Goal: Task Accomplishment & Management: Use online tool/utility

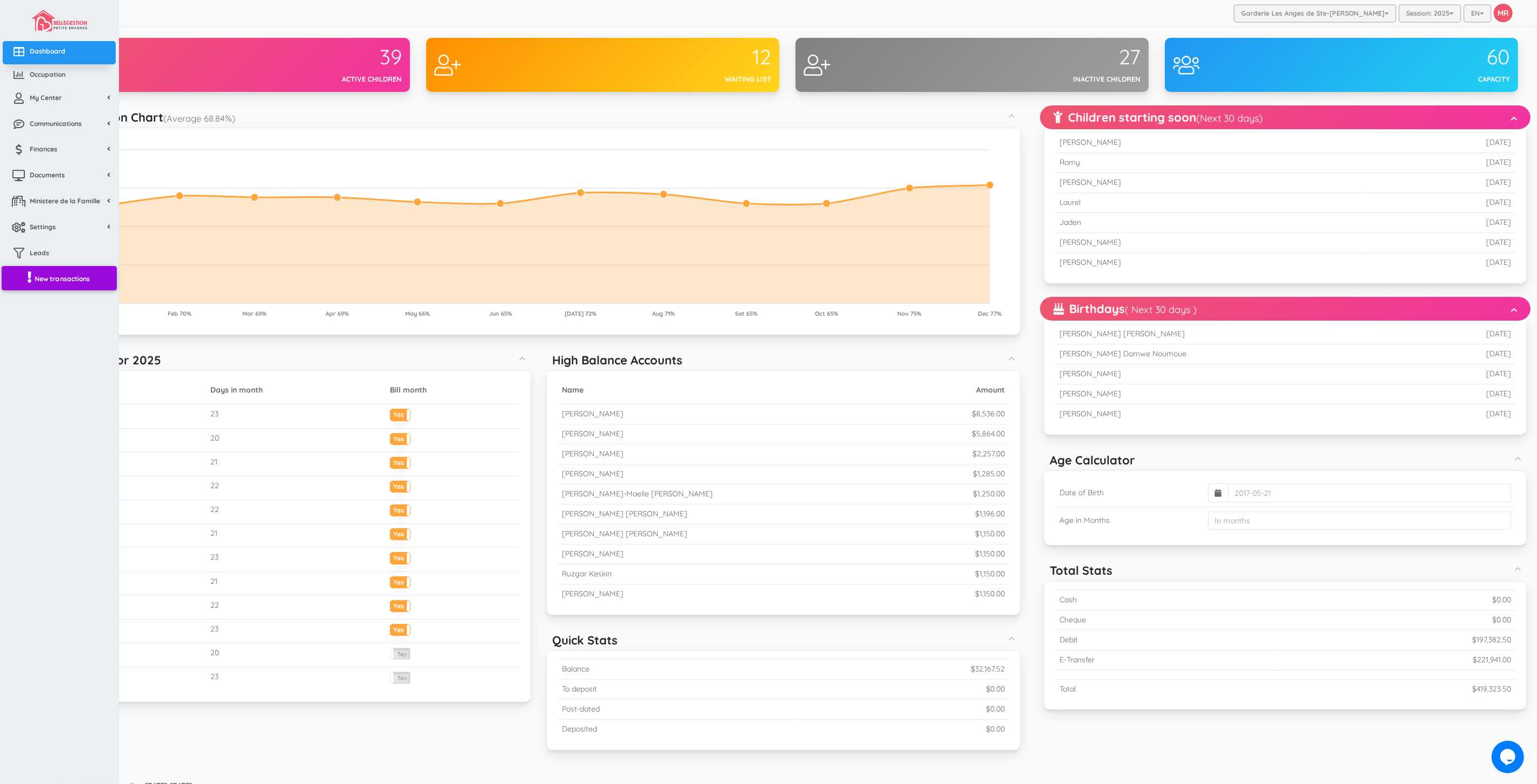
click at [79, 285] on link "New transactions" at bounding box center [59, 278] width 116 height 25
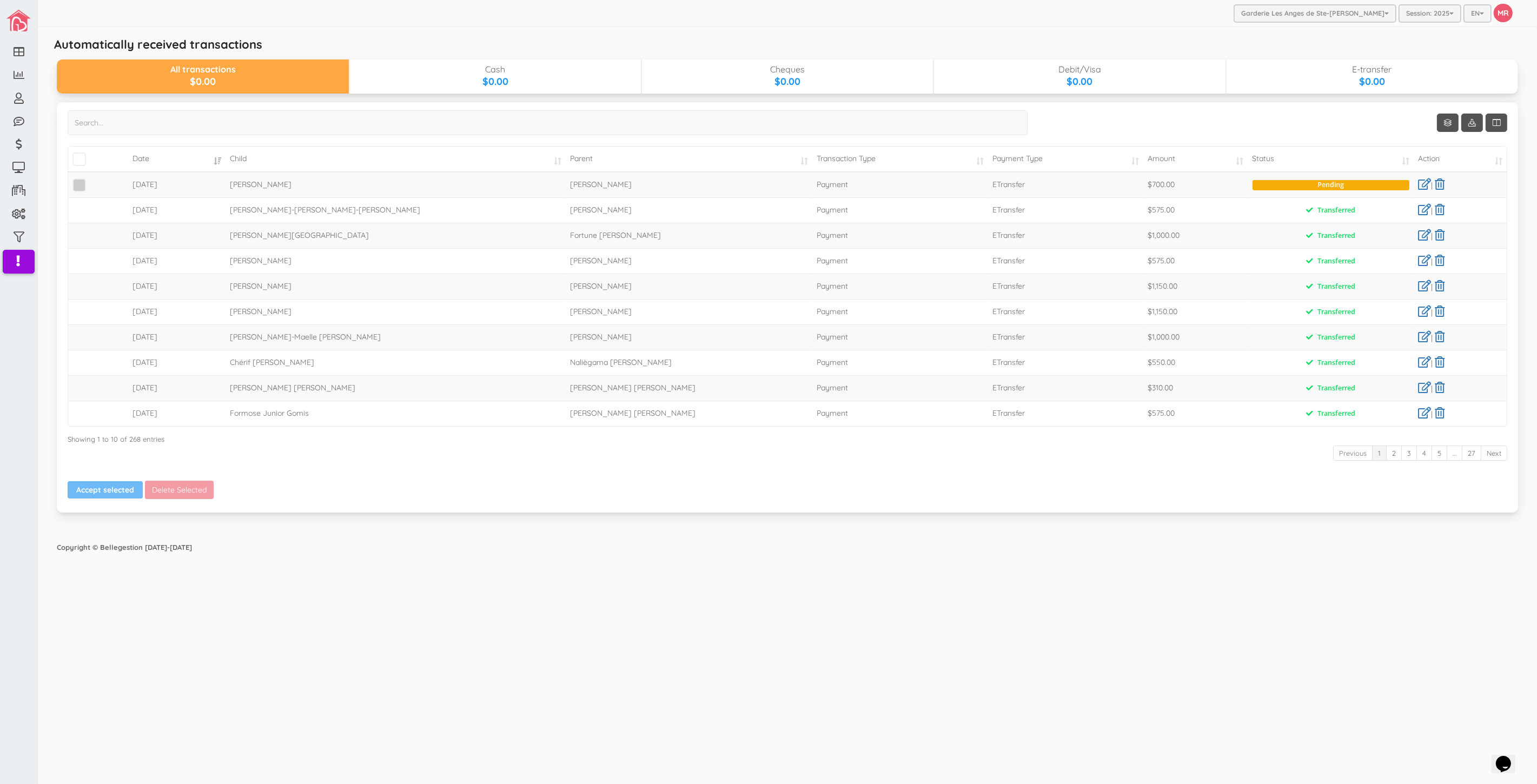
click at [80, 189] on span at bounding box center [79, 185] width 14 height 14
click at [91, 180] on input "checkbox" at bounding box center [91, 180] width 0 height 0
click at [121, 495] on button "Accept selected" at bounding box center [106, 490] width 75 height 17
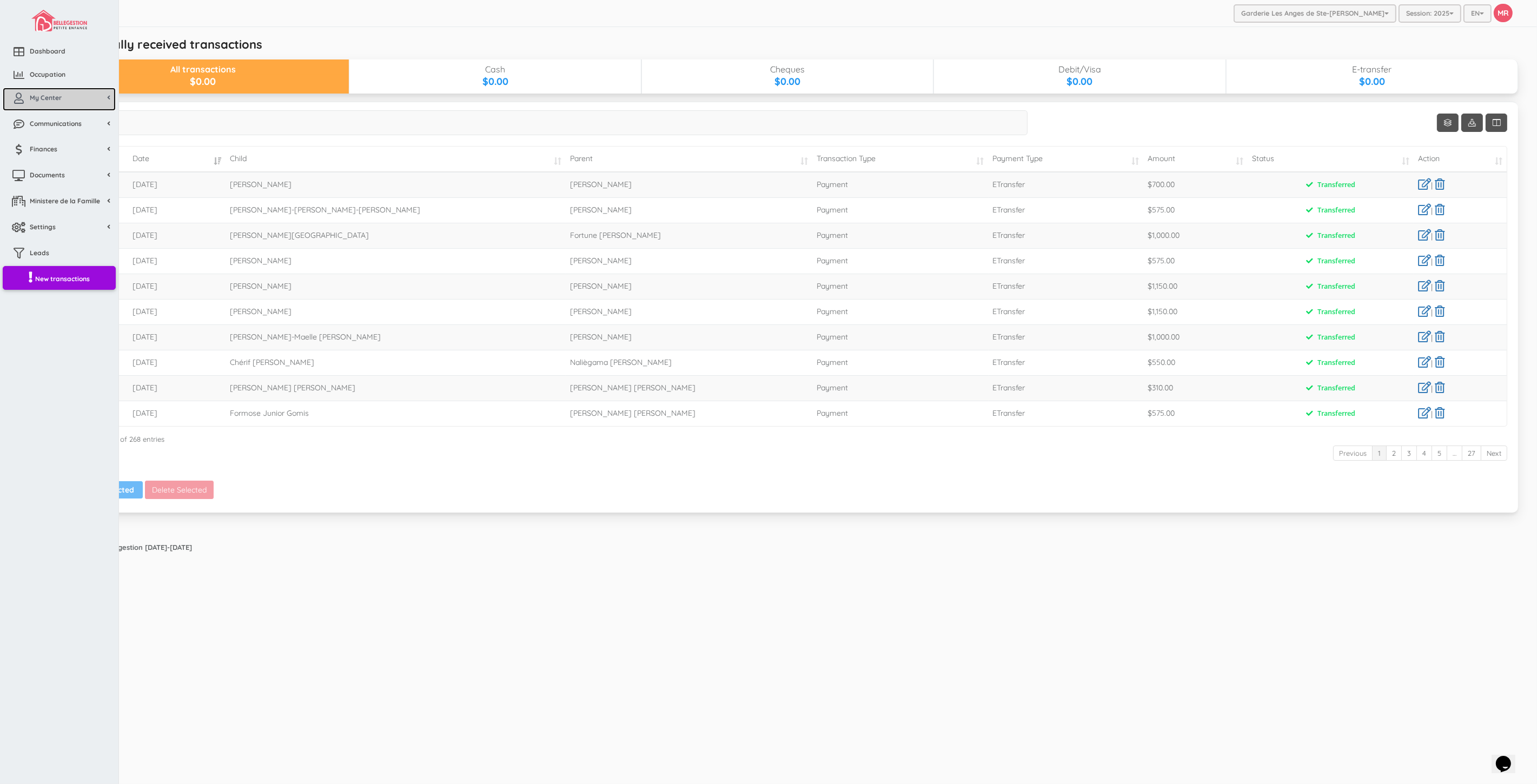
click at [39, 100] on span "My Center" at bounding box center [45, 97] width 32 height 9
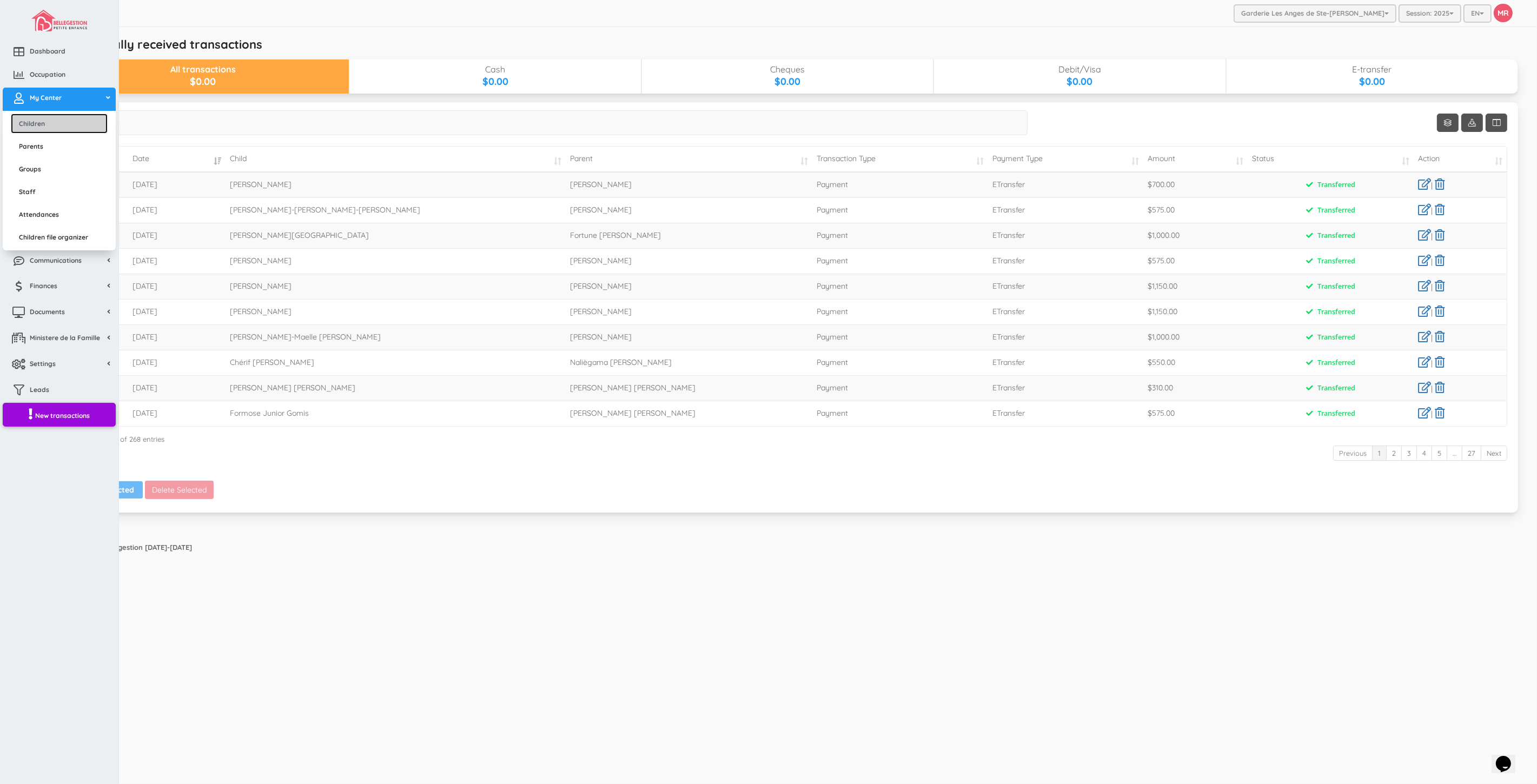
click at [54, 126] on link "Children" at bounding box center [59, 123] width 97 height 20
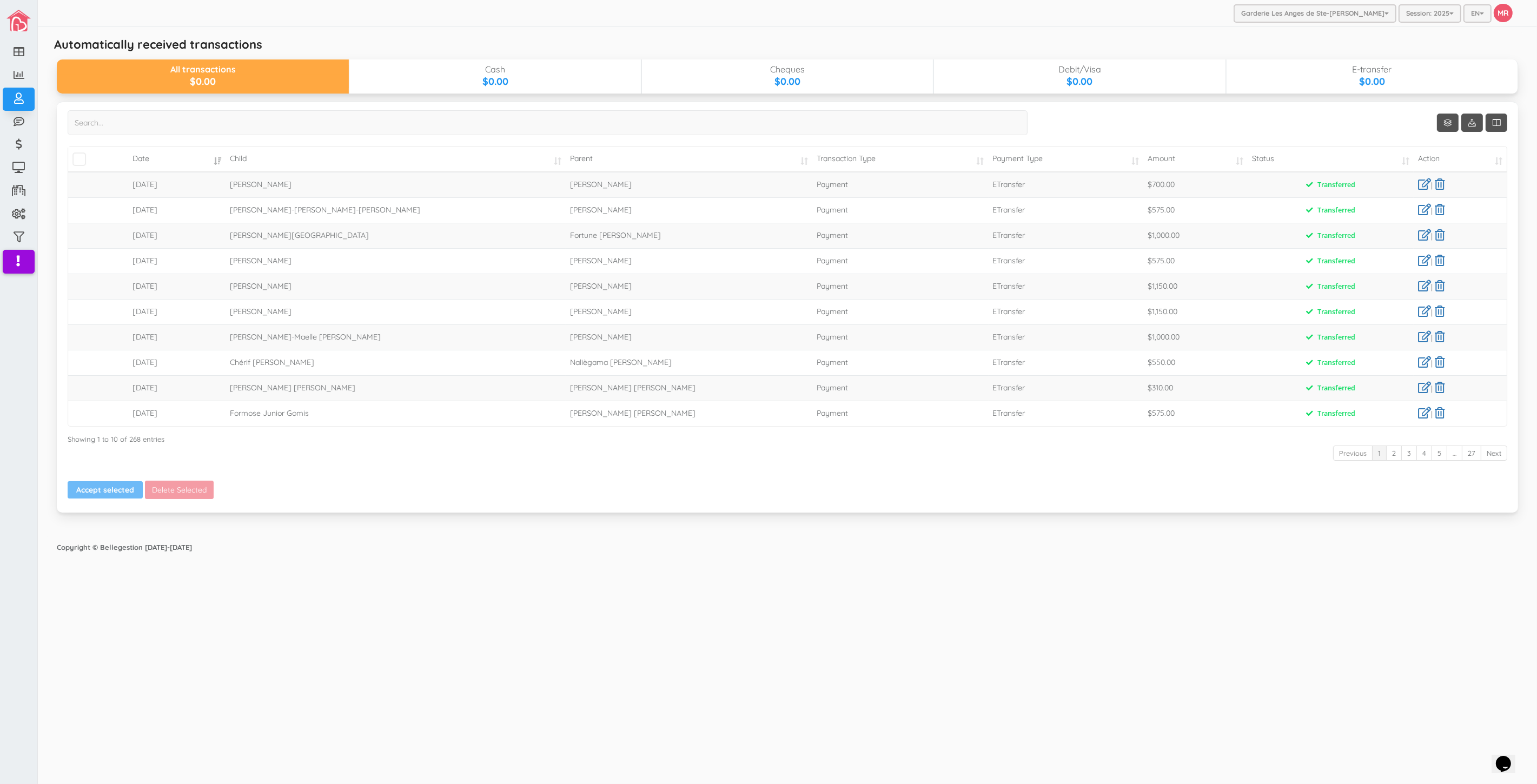
drag, startPoint x: 1350, startPoint y: 626, endPoint x: 1361, endPoint y: 626, distance: 11.0
click at [1350, 626] on div "Garderie Les Anges de Ste-Therese Garderie Les Anges de Ste-Therese Garderie Le…" at bounding box center [787, 392] width 1499 height 784
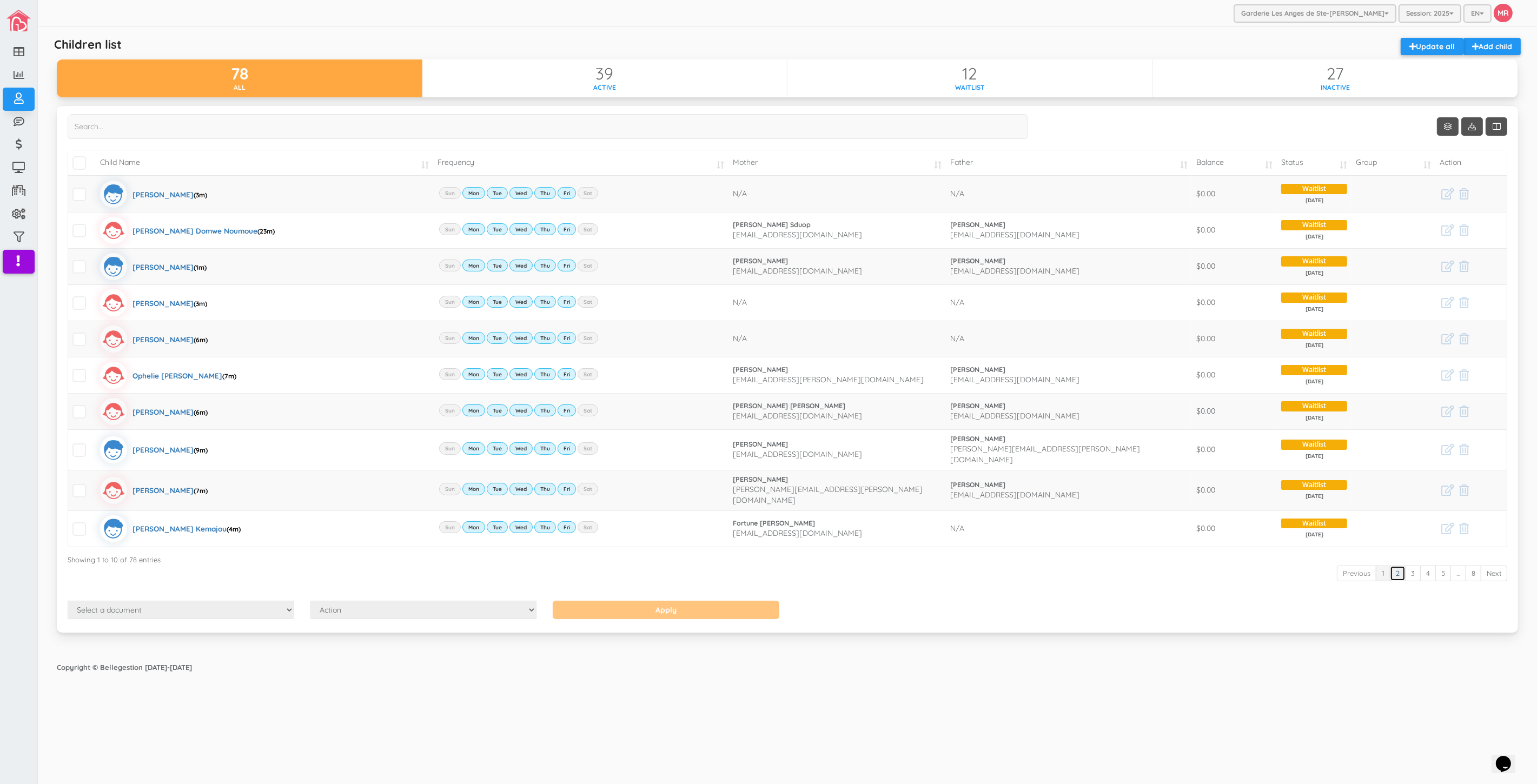
click at [1397, 569] on link "2" at bounding box center [1397, 573] width 16 height 16
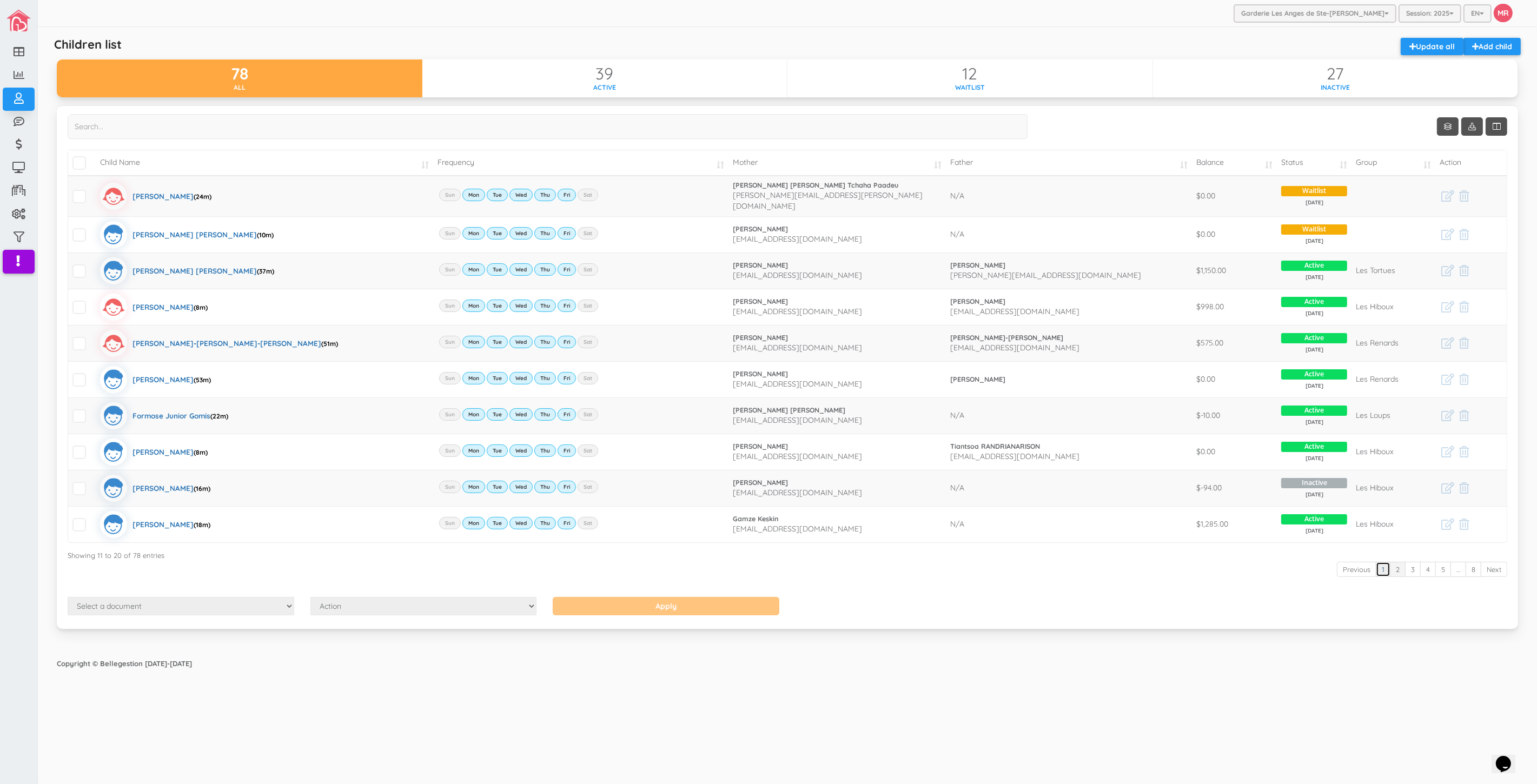
click at [1383, 569] on link "1" at bounding box center [1383, 569] width 14 height 16
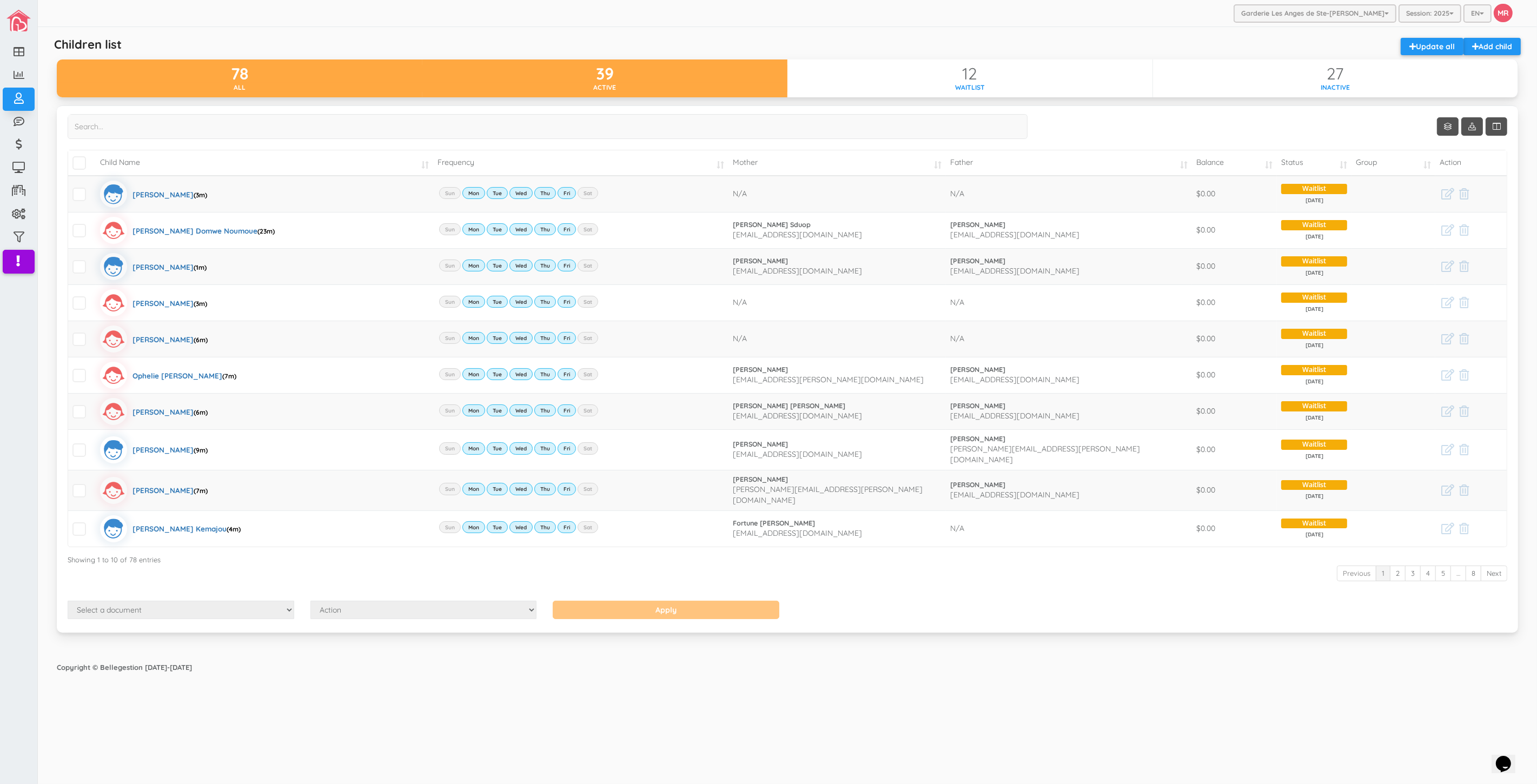
click at [717, 73] on div "39" at bounding box center [605, 74] width 365 height 18
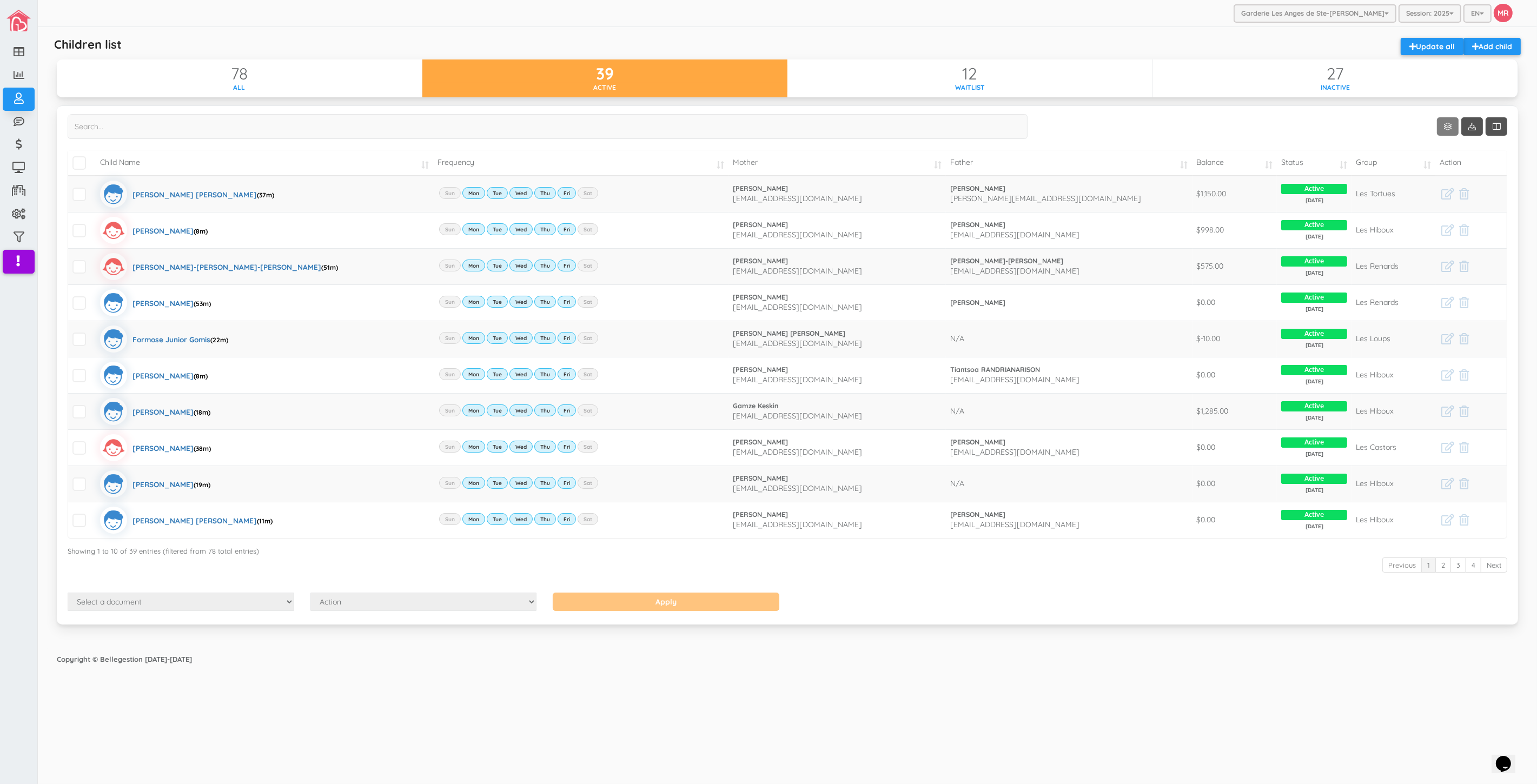
click at [1441, 119] on link "Show 10 rows" at bounding box center [1448, 126] width 22 height 18
click at [1456, 171] on link "25" at bounding box center [1464, 168] width 82 height 17
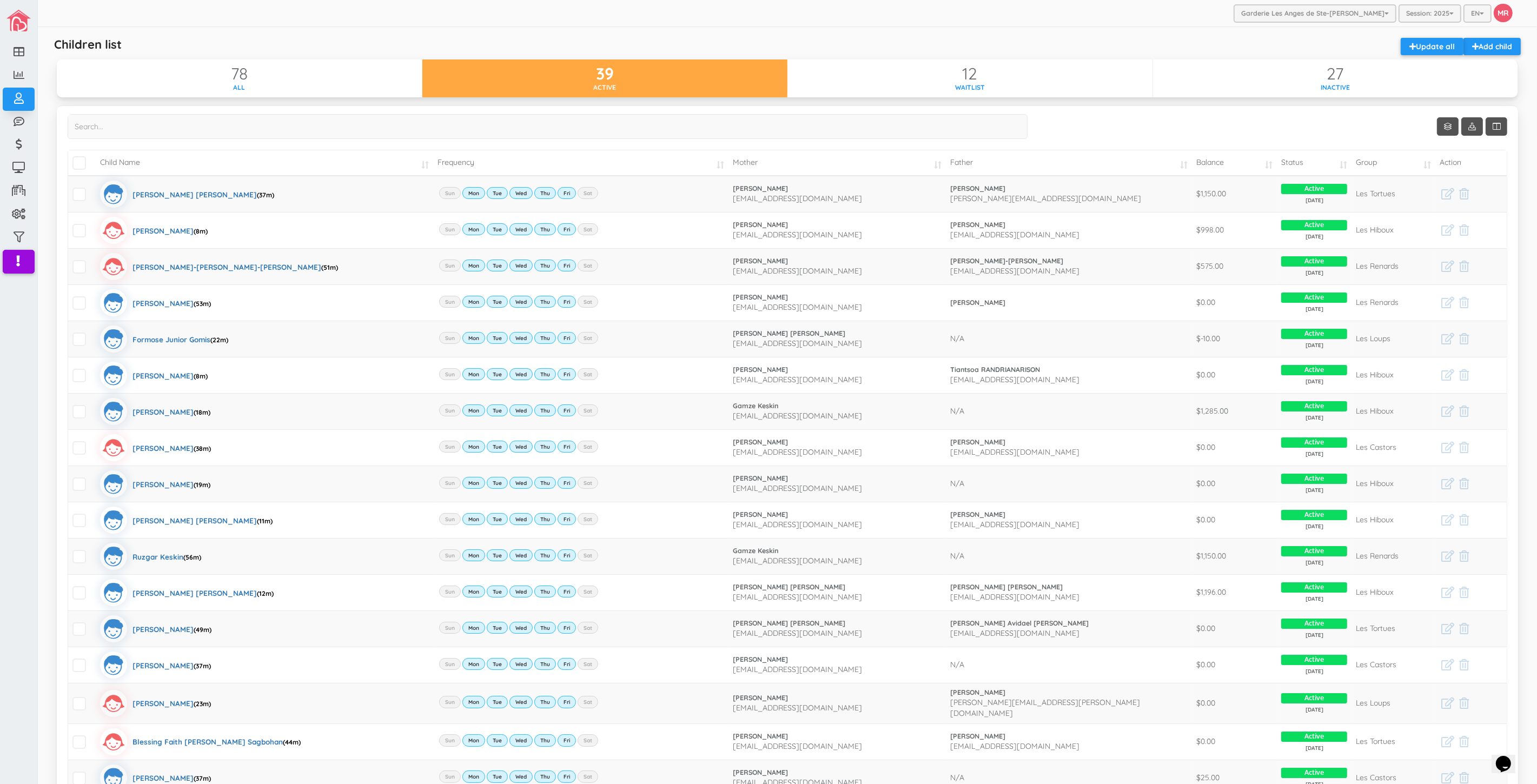
click at [1229, 161] on td "Balance" at bounding box center [1235, 163] width 85 height 26
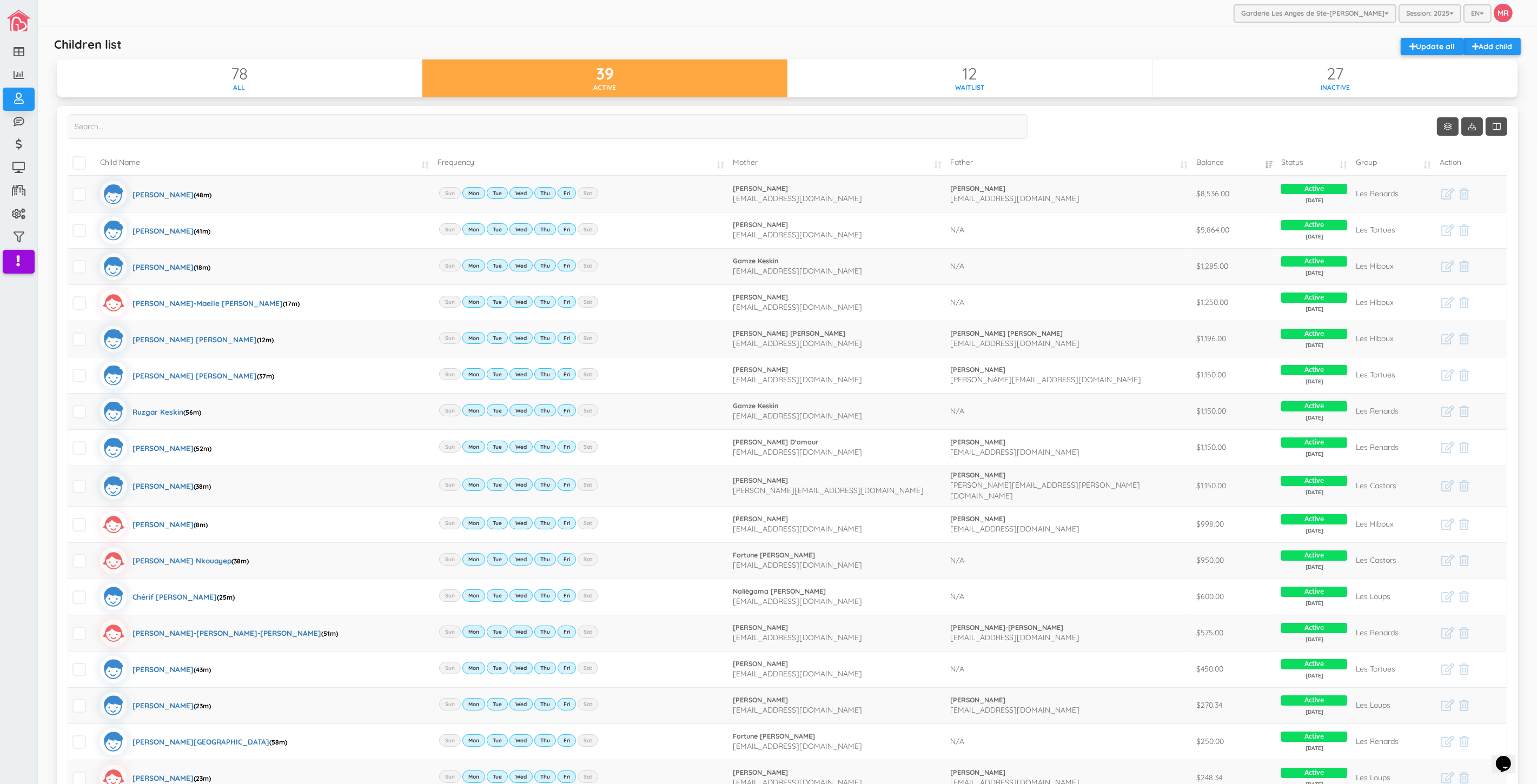
click at [75, 152] on td "\a\9\9\9\9\a\9\9\9\9 \a\9\9\9\9\a\9\9\9\9\a\9\9\9\9\a\9\9\9" at bounding box center [82, 163] width 28 height 26
drag, startPoint x: 80, startPoint y: 164, endPoint x: 188, endPoint y: 203, distance: 114.8
click at [80, 164] on span "\a\9\9\9\9\a\9\9\9\9 \a\9\9\9\9\a\9\9\9\9\a\9\9\9\9\a\9\9\9" at bounding box center [79, 163] width 14 height 14
click at [91, 158] on input "\a\9\9\9\9\a\9\9\9\9 \a\9\9\9\9\a\9\9\9\9\a\9\9\9\9\a\9\9\9" at bounding box center [91, 158] width 0 height 0
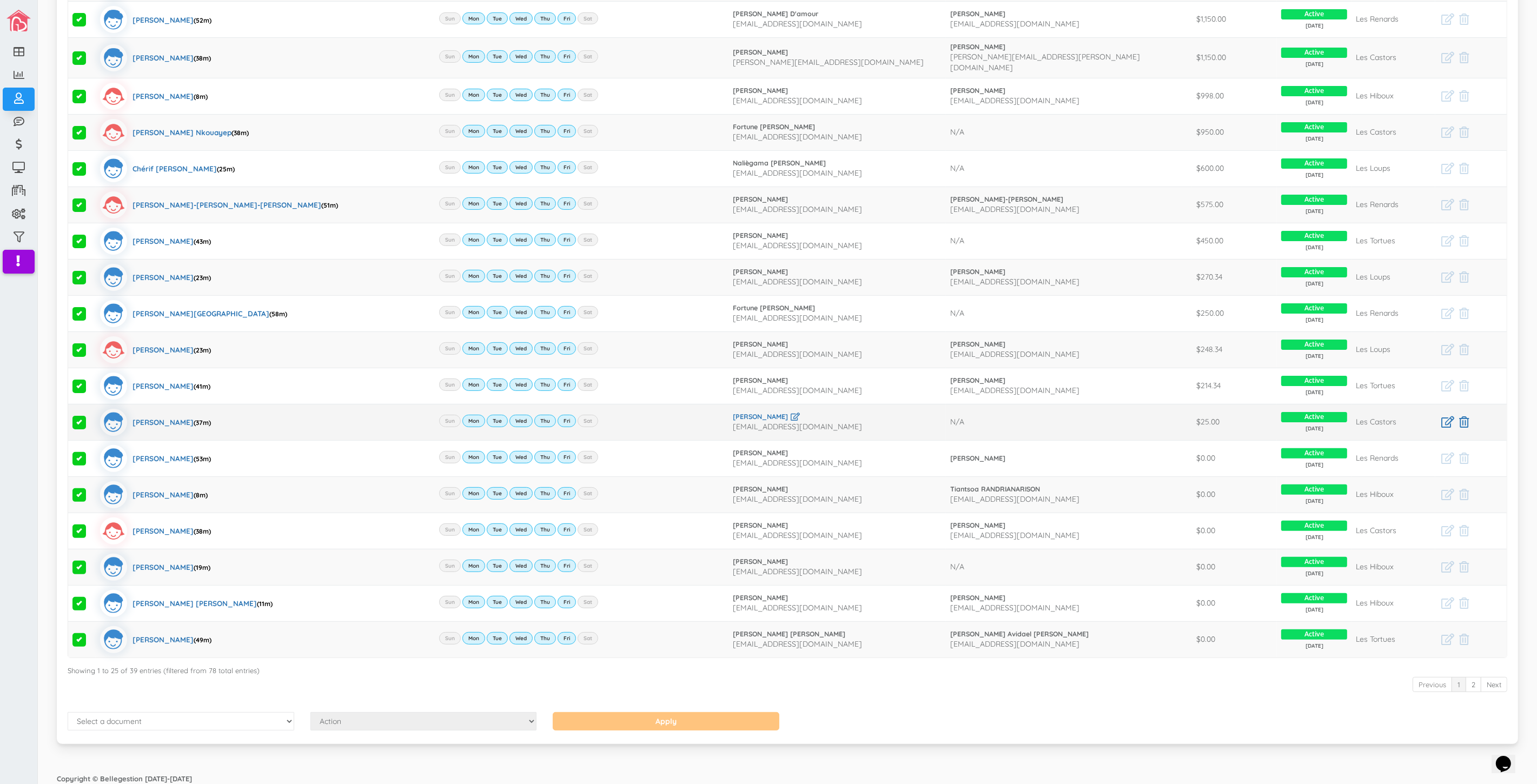
scroll to position [430, 0]
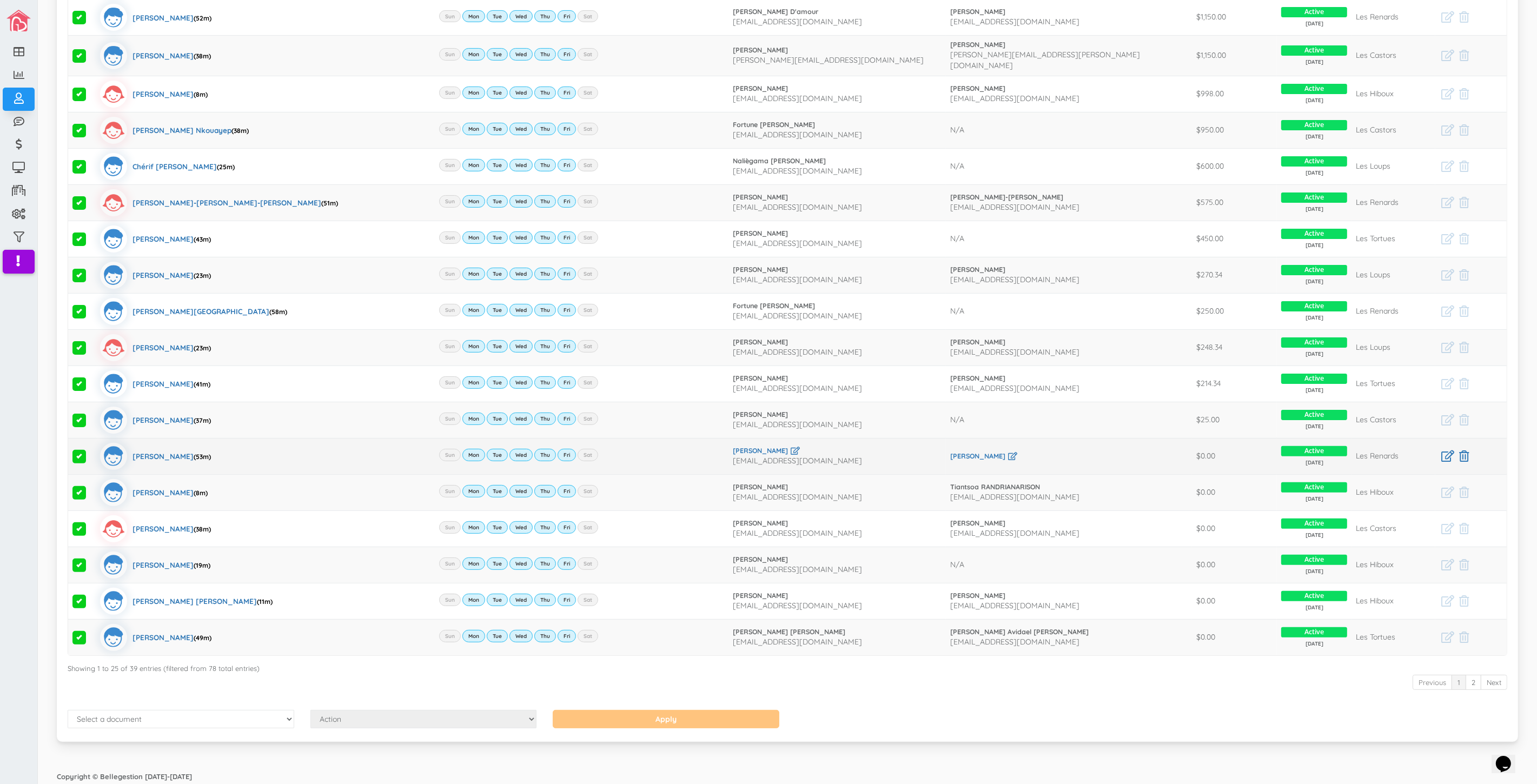
click at [85, 451] on span at bounding box center [79, 457] width 14 height 14
click at [91, 452] on input "checkbox" at bounding box center [91, 452] width 0 height 0
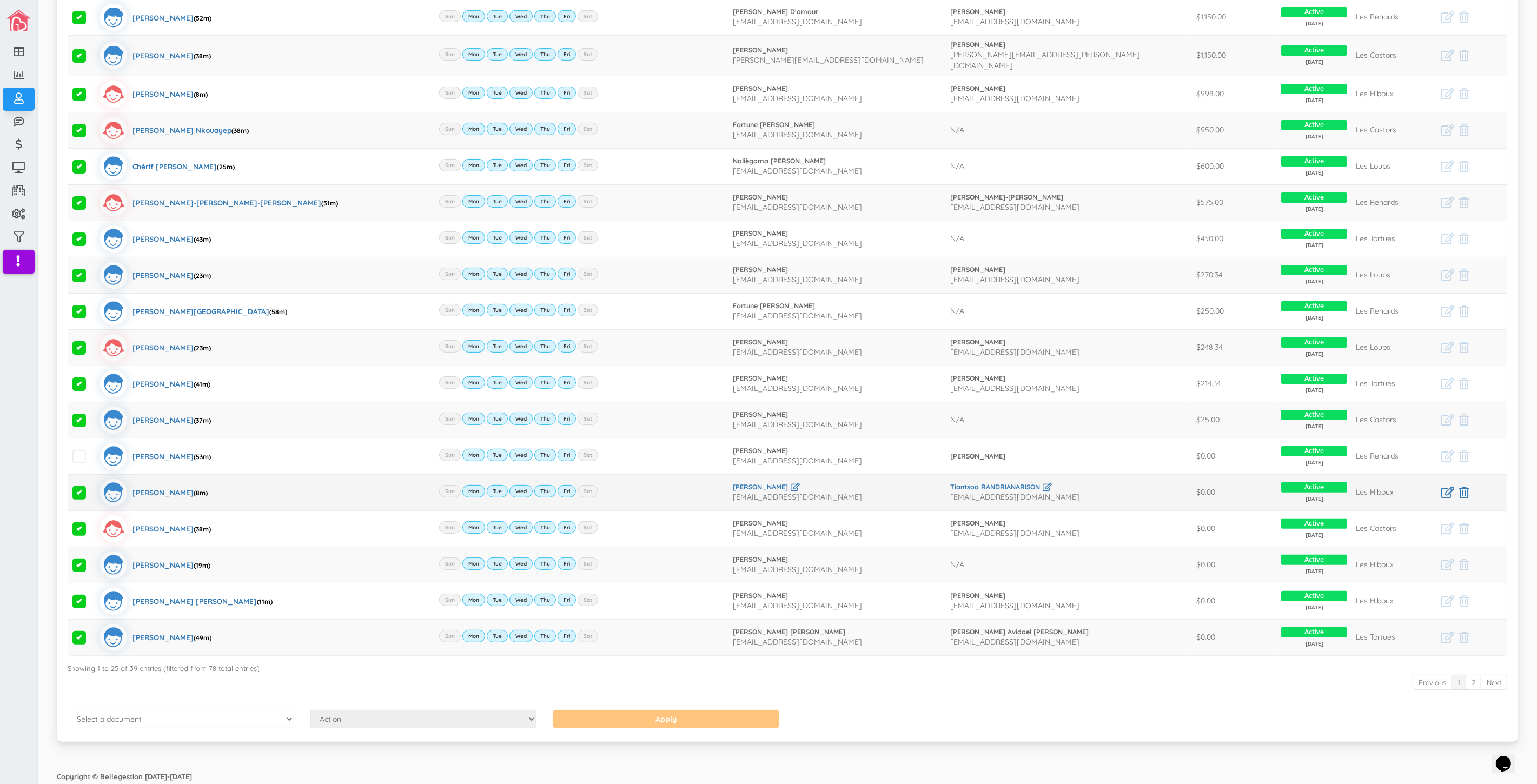
click at [81, 487] on span at bounding box center [79, 493] width 14 height 14
click at [91, 488] on input "checkbox" at bounding box center [91, 488] width 0 height 0
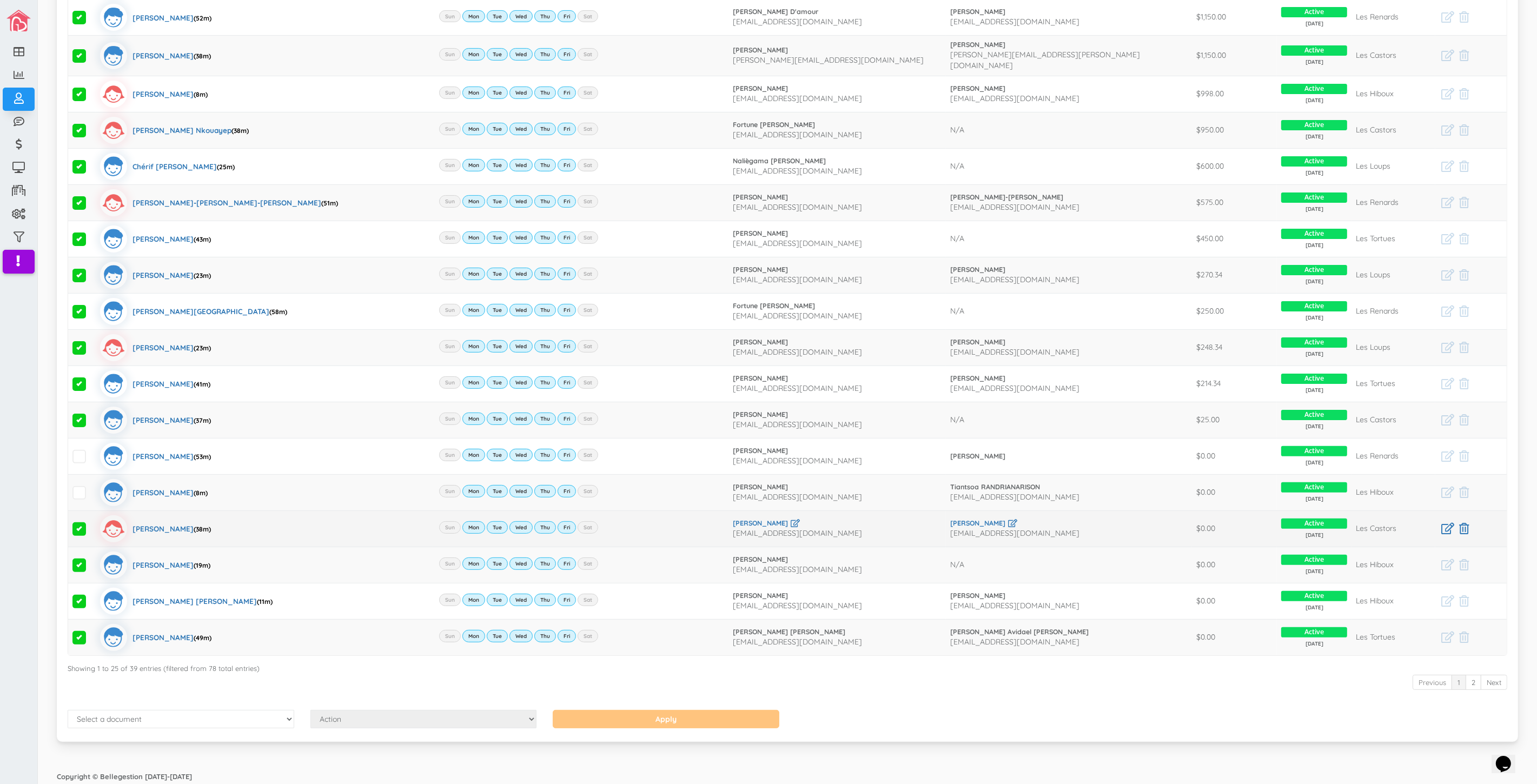
click at [79, 516] on td at bounding box center [82, 528] width 28 height 36
click at [80, 530] on span at bounding box center [79, 529] width 14 height 14
click at [91, 524] on input "checkbox" at bounding box center [91, 524] width 0 height 0
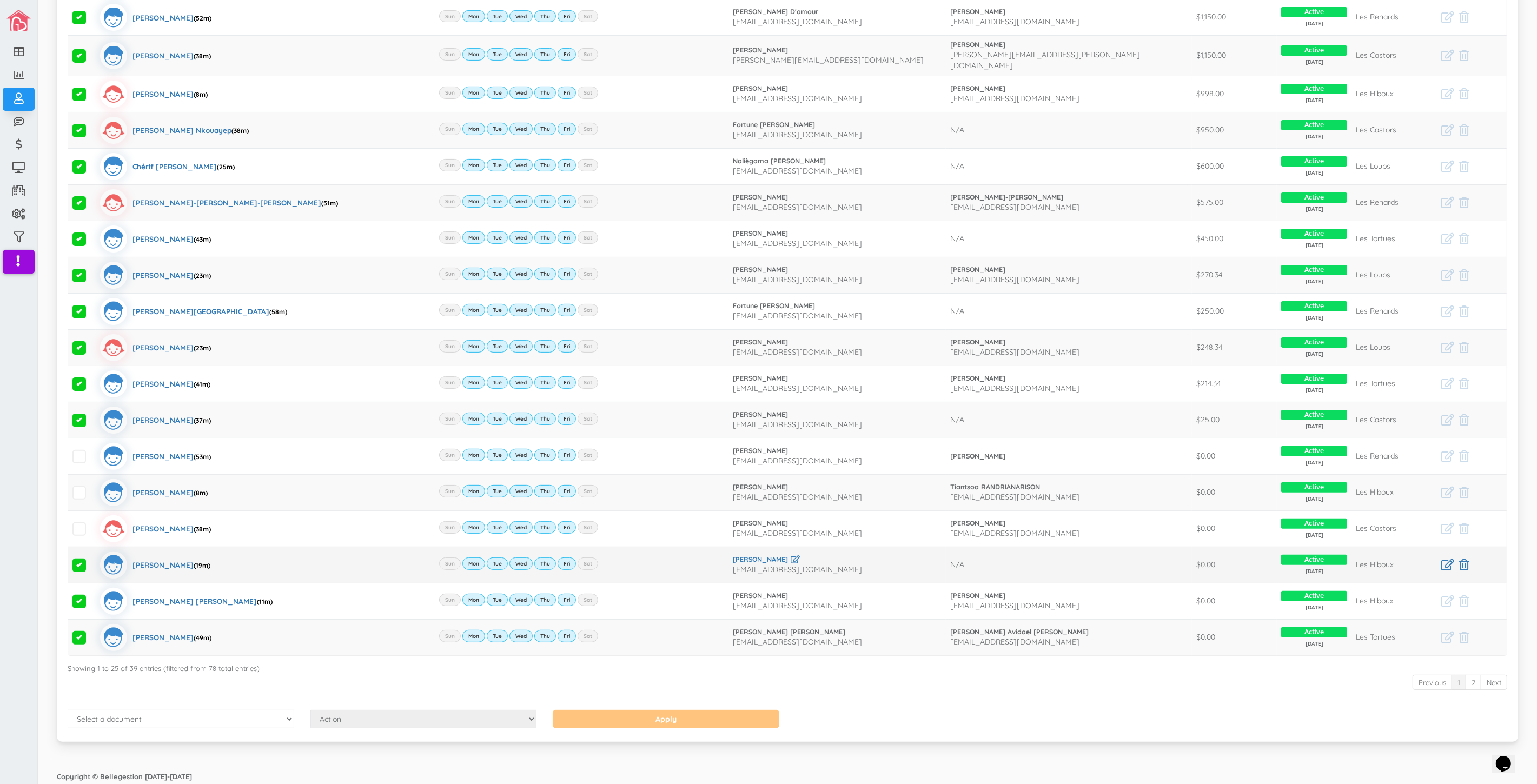
click at [80, 567] on span at bounding box center [79, 565] width 14 height 14
click at [91, 561] on input "checkbox" at bounding box center [91, 561] width 0 height 0
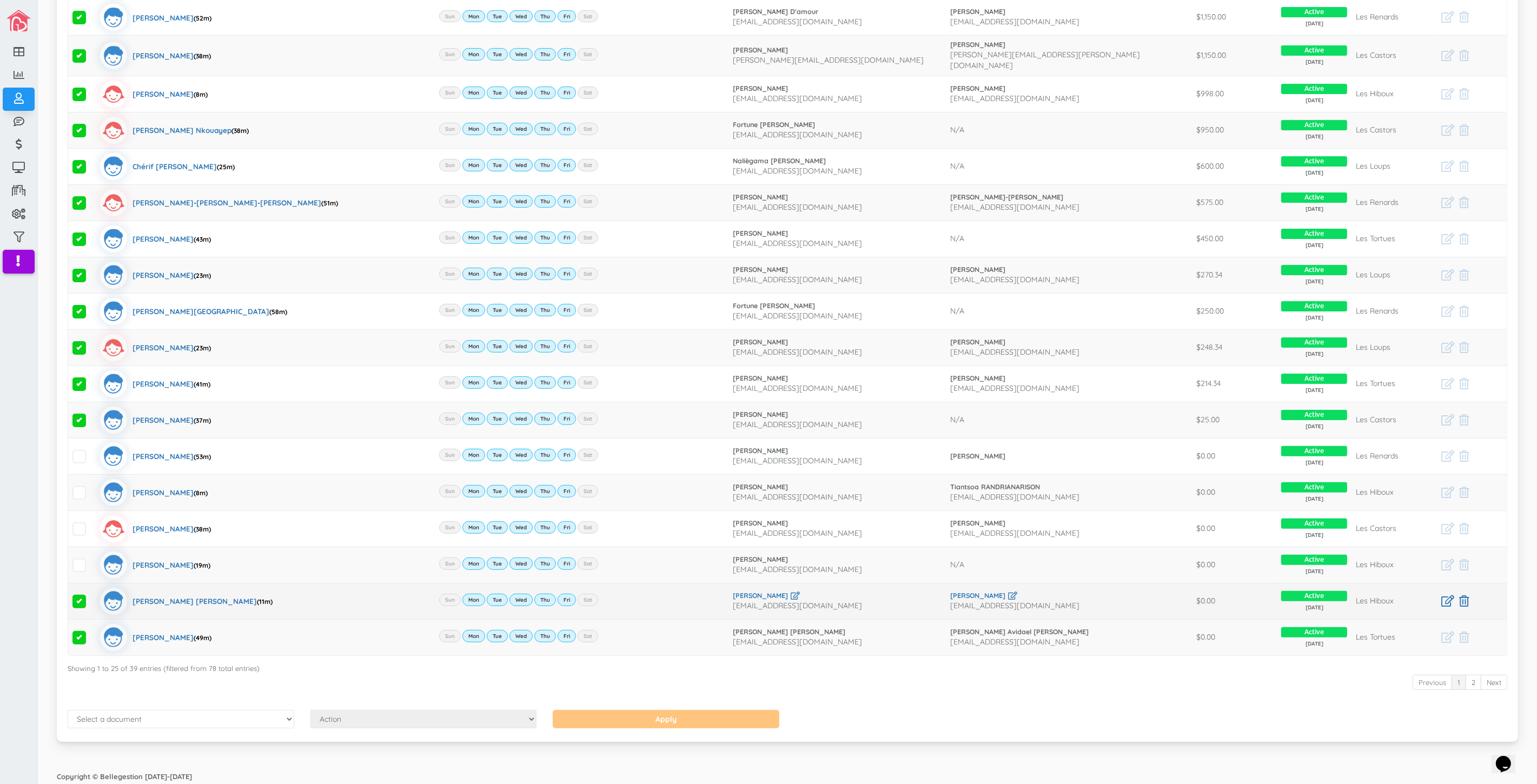
click at [79, 596] on span at bounding box center [79, 601] width 14 height 14
click at [91, 597] on input "checkbox" at bounding box center [91, 597] width 0 height 0
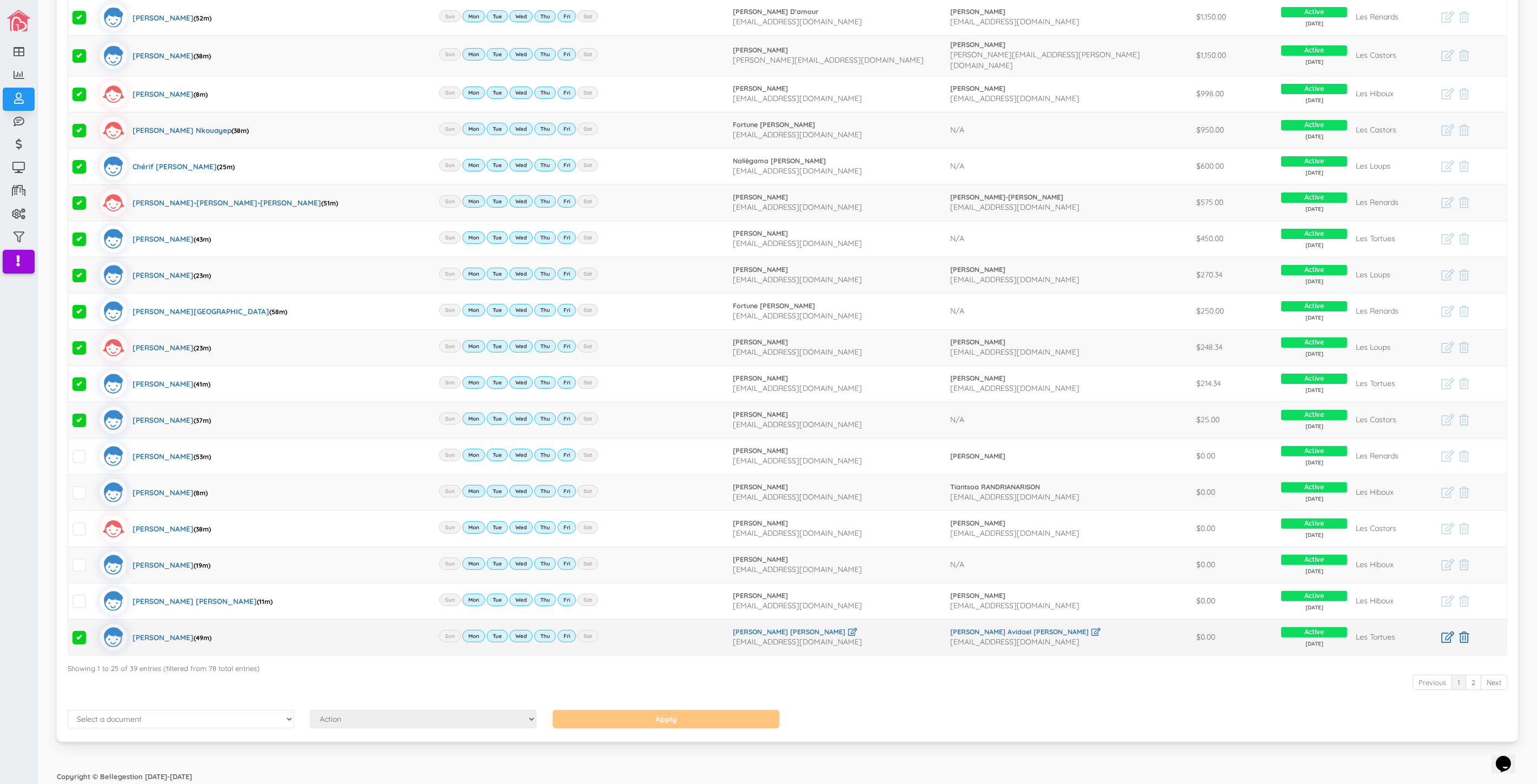
click at [76, 631] on span at bounding box center [79, 638] width 14 height 14
click at [91, 633] on input "checkbox" at bounding box center [91, 633] width 0 height 0
click at [77, 414] on span at bounding box center [79, 420] width 14 height 14
click at [91, 416] on input "checkbox" at bounding box center [91, 416] width 0 height 0
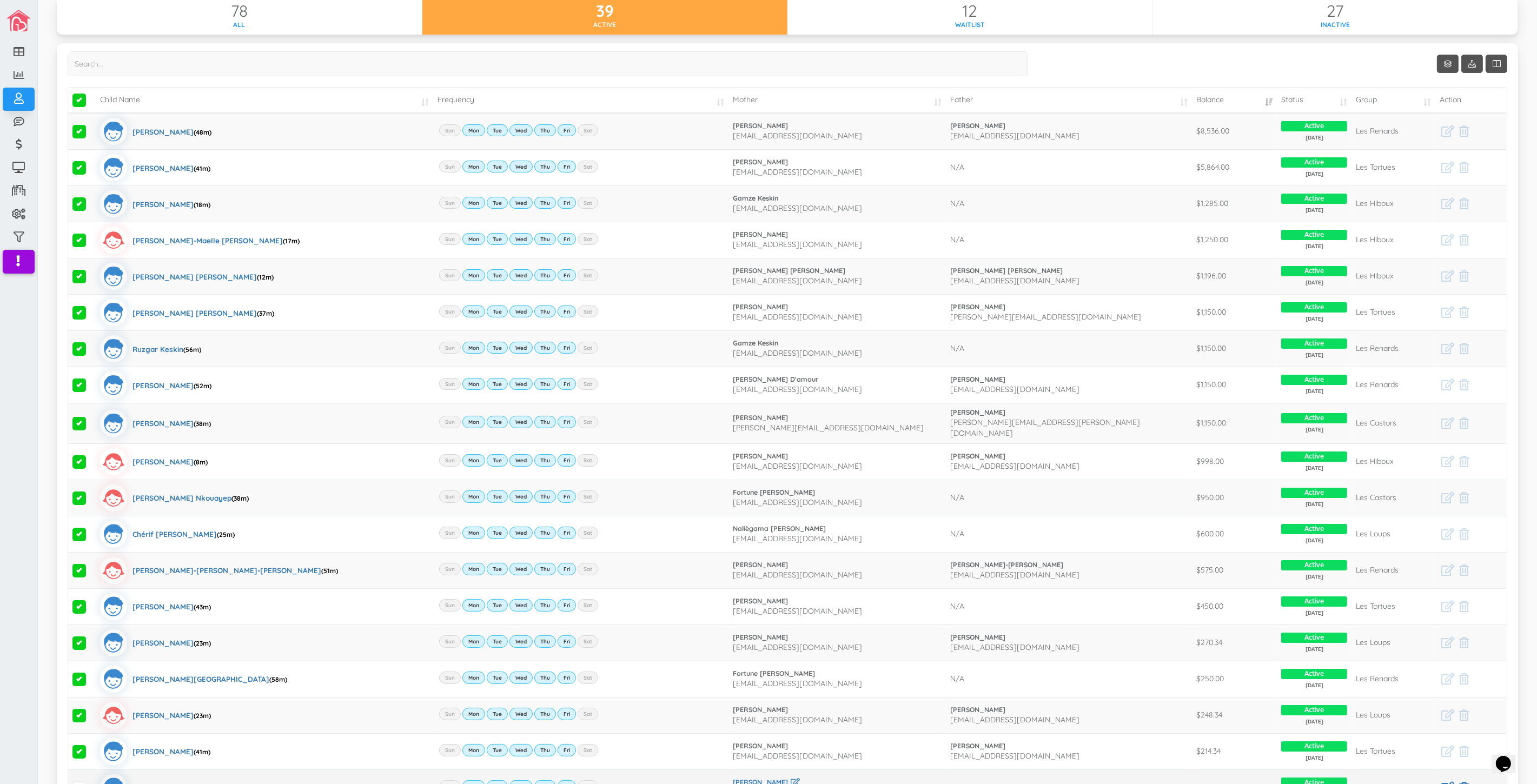
scroll to position [240, 0]
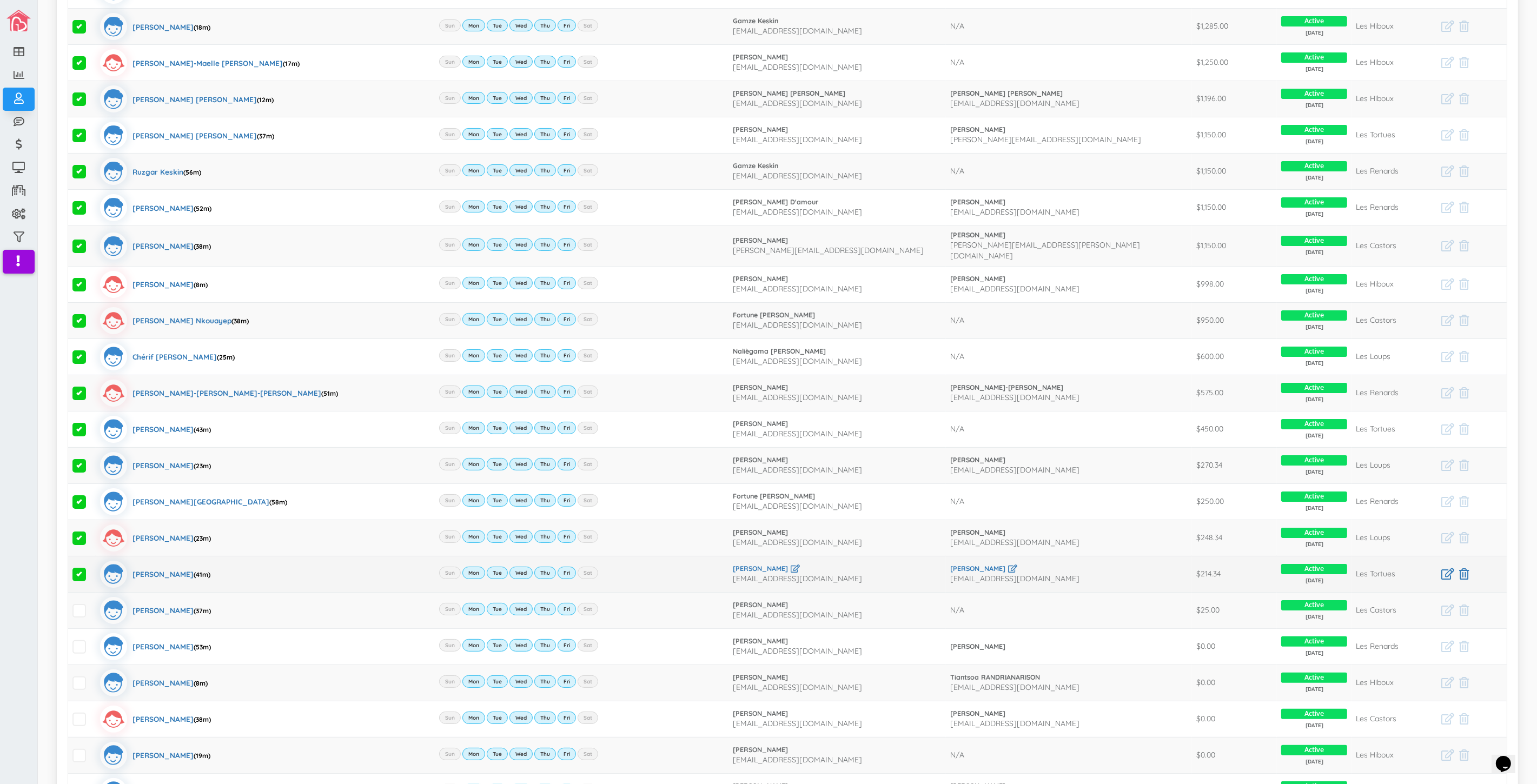
click at [78, 573] on span at bounding box center [79, 574] width 14 height 14
click at [91, 570] on input "checkbox" at bounding box center [91, 570] width 0 height 0
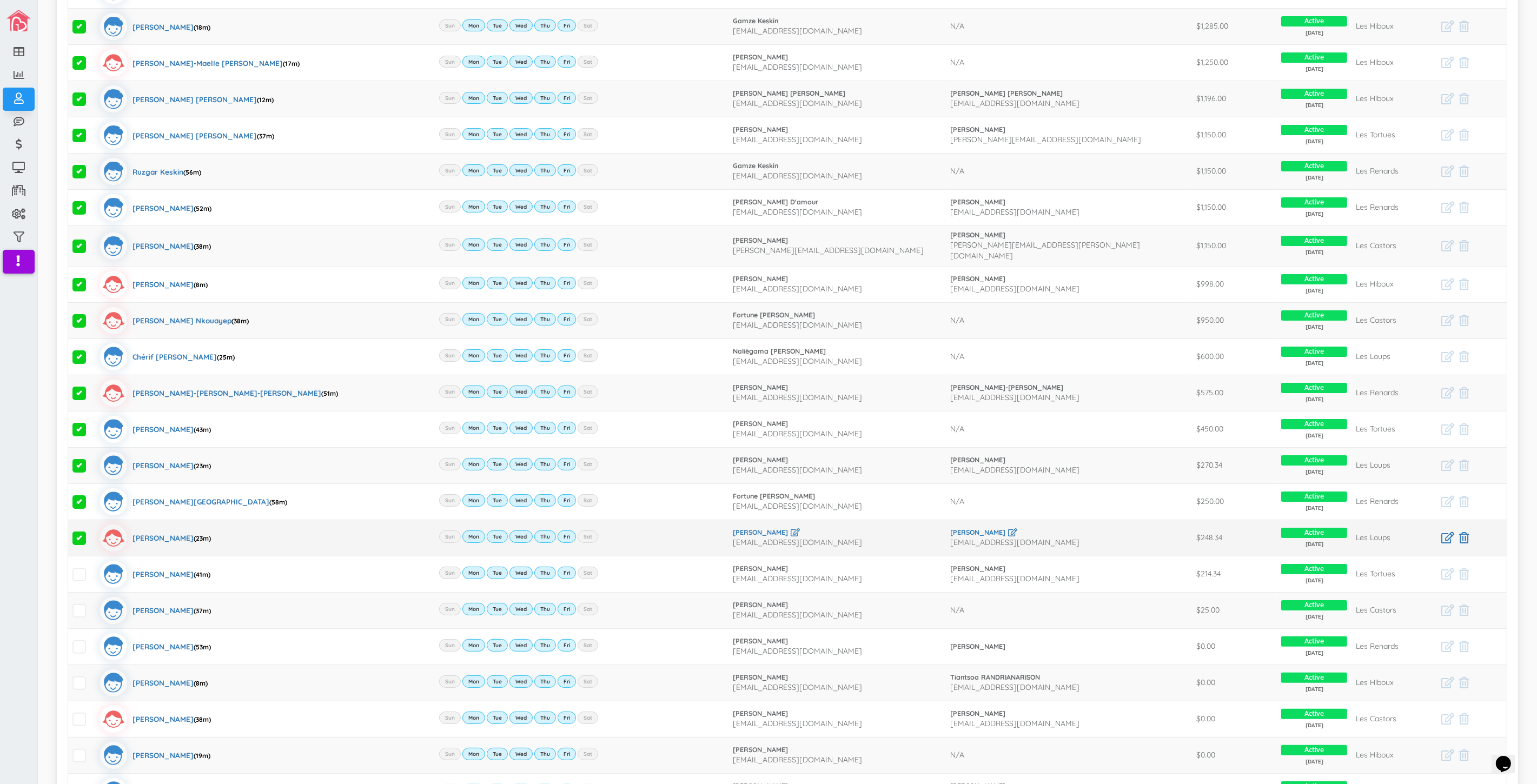
click at [79, 532] on span at bounding box center [79, 538] width 14 height 14
click at [91, 533] on input "checkbox" at bounding box center [91, 533] width 0 height 0
click at [77, 459] on span at bounding box center [79, 466] width 14 height 14
click at [91, 461] on input "checkbox" at bounding box center [91, 461] width 0 height 0
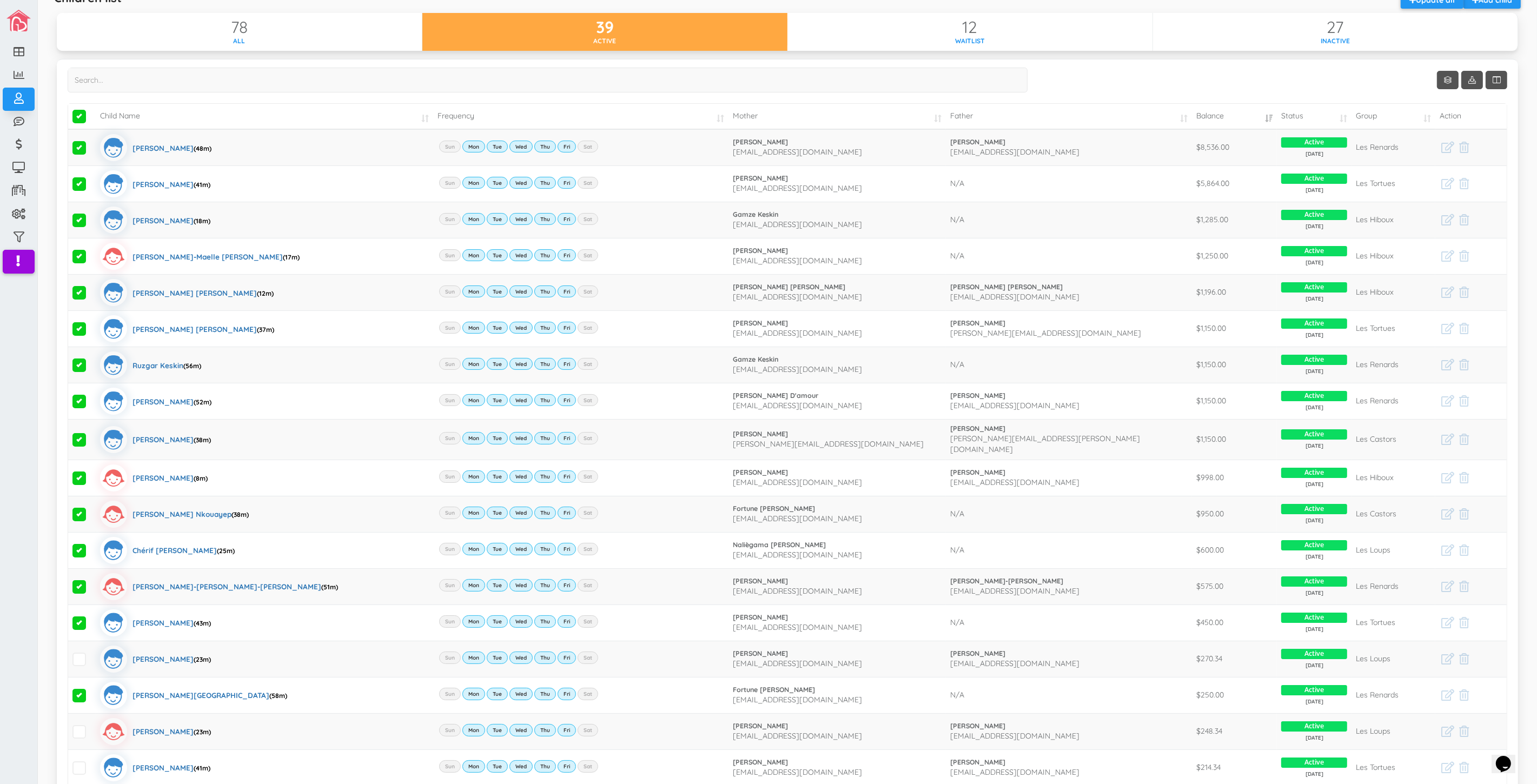
scroll to position [0, 0]
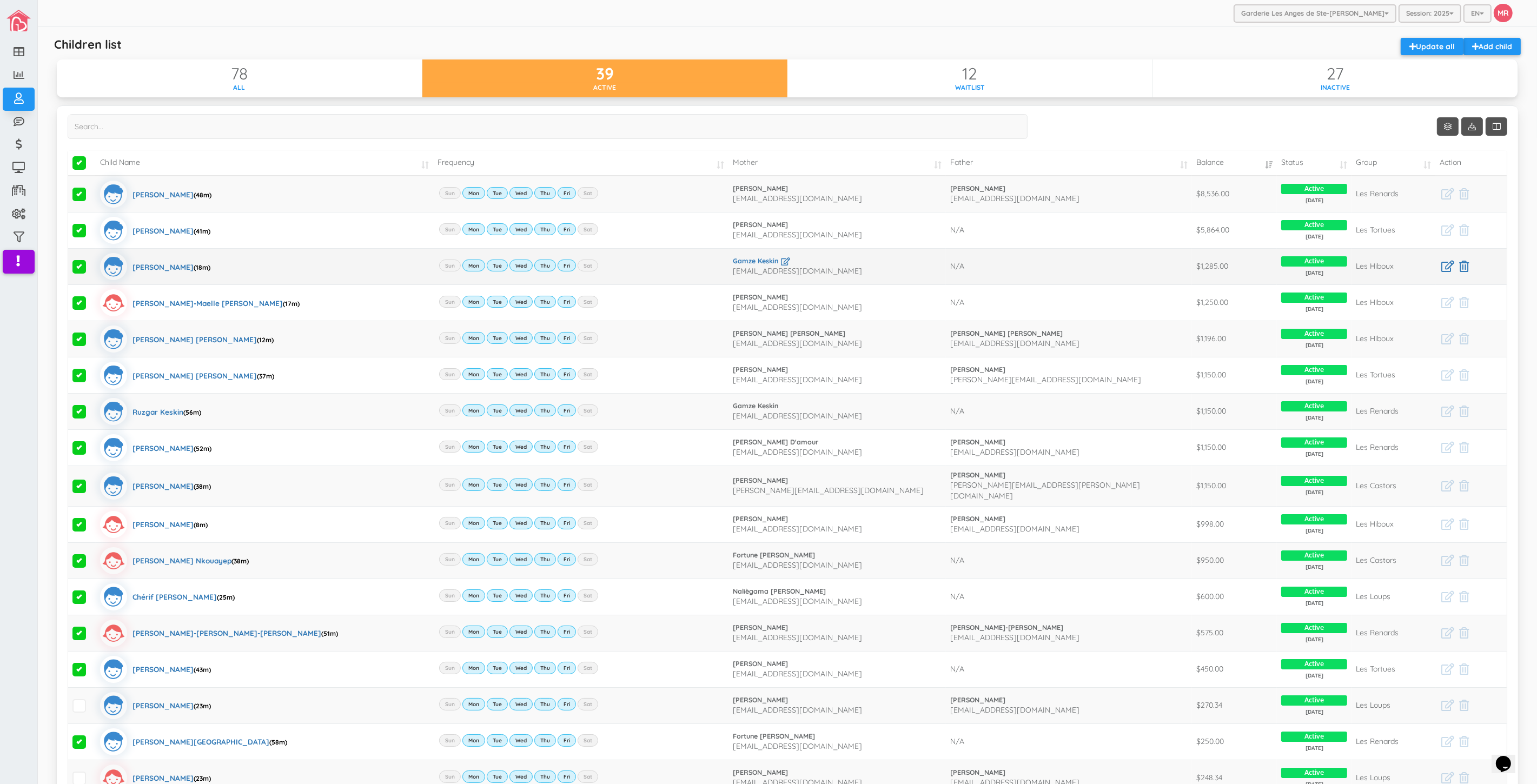
click at [75, 268] on span at bounding box center [79, 267] width 14 height 14
click at [91, 262] on input "checkbox" at bounding box center [91, 262] width 0 height 0
click at [75, 410] on span at bounding box center [79, 412] width 14 height 14
click at [91, 407] on input "checkbox" at bounding box center [91, 407] width 0 height 0
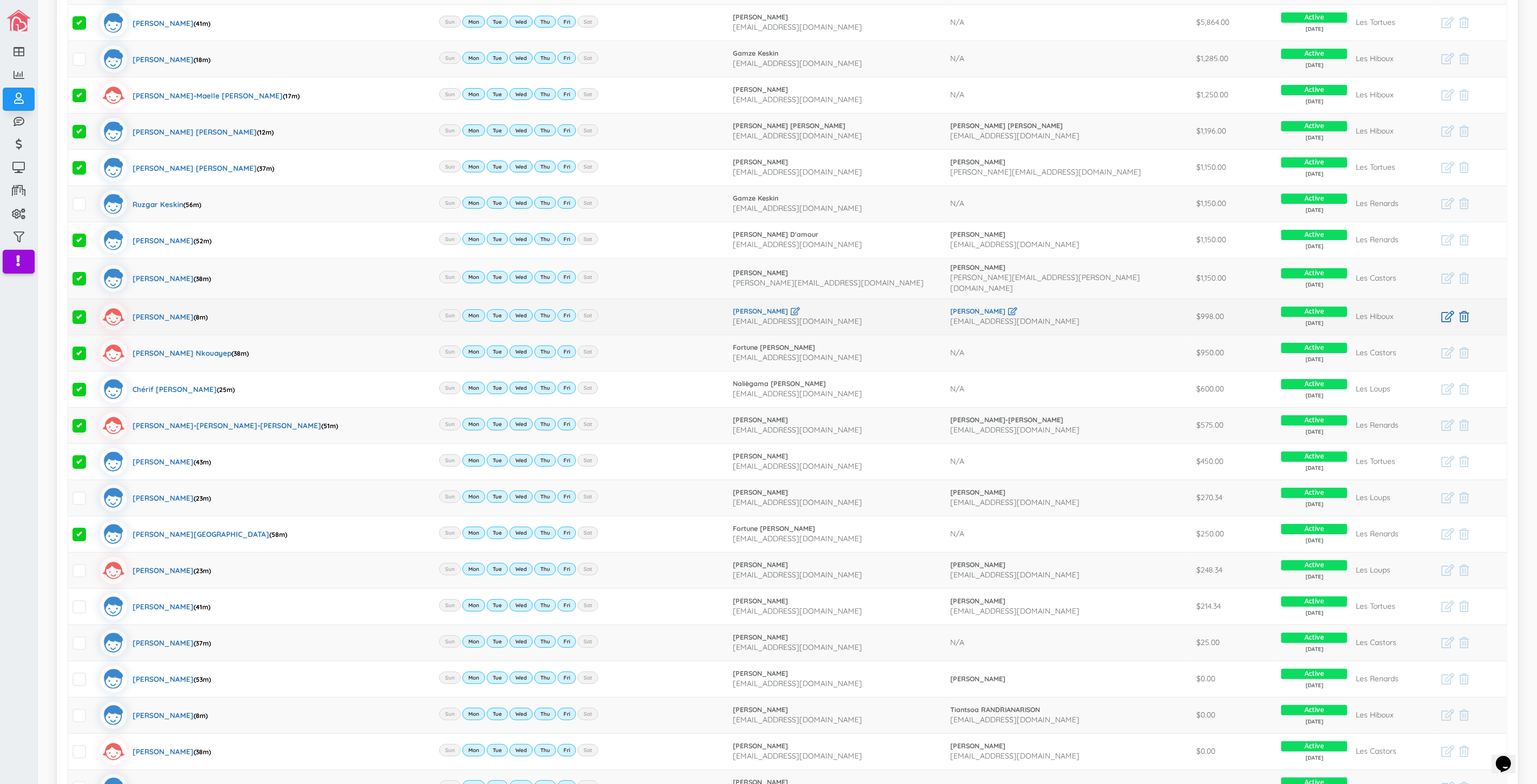
scroll to position [430, 0]
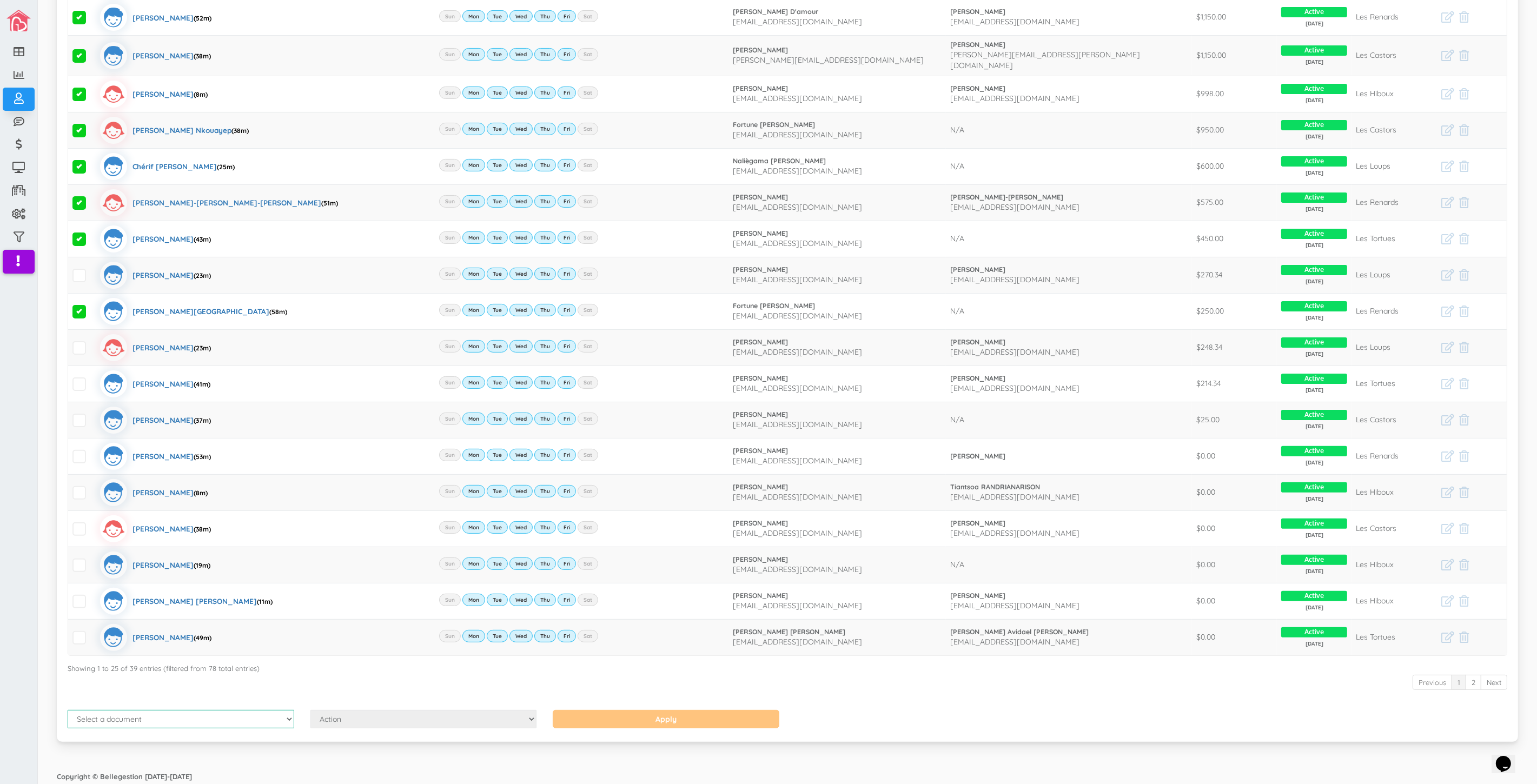
click at [192, 720] on select "Select a document Account Statement Pay Plan Dual Pay Plan" at bounding box center [181, 719] width 226 height 18
select select "1"
click at [68, 710] on select "Select a document Account Statement Pay Plan Dual Pay Plan" at bounding box center [181, 719] width 226 height 18
click at [393, 711] on select "Action Send Email View Download" at bounding box center [424, 719] width 226 height 18
select select "1"
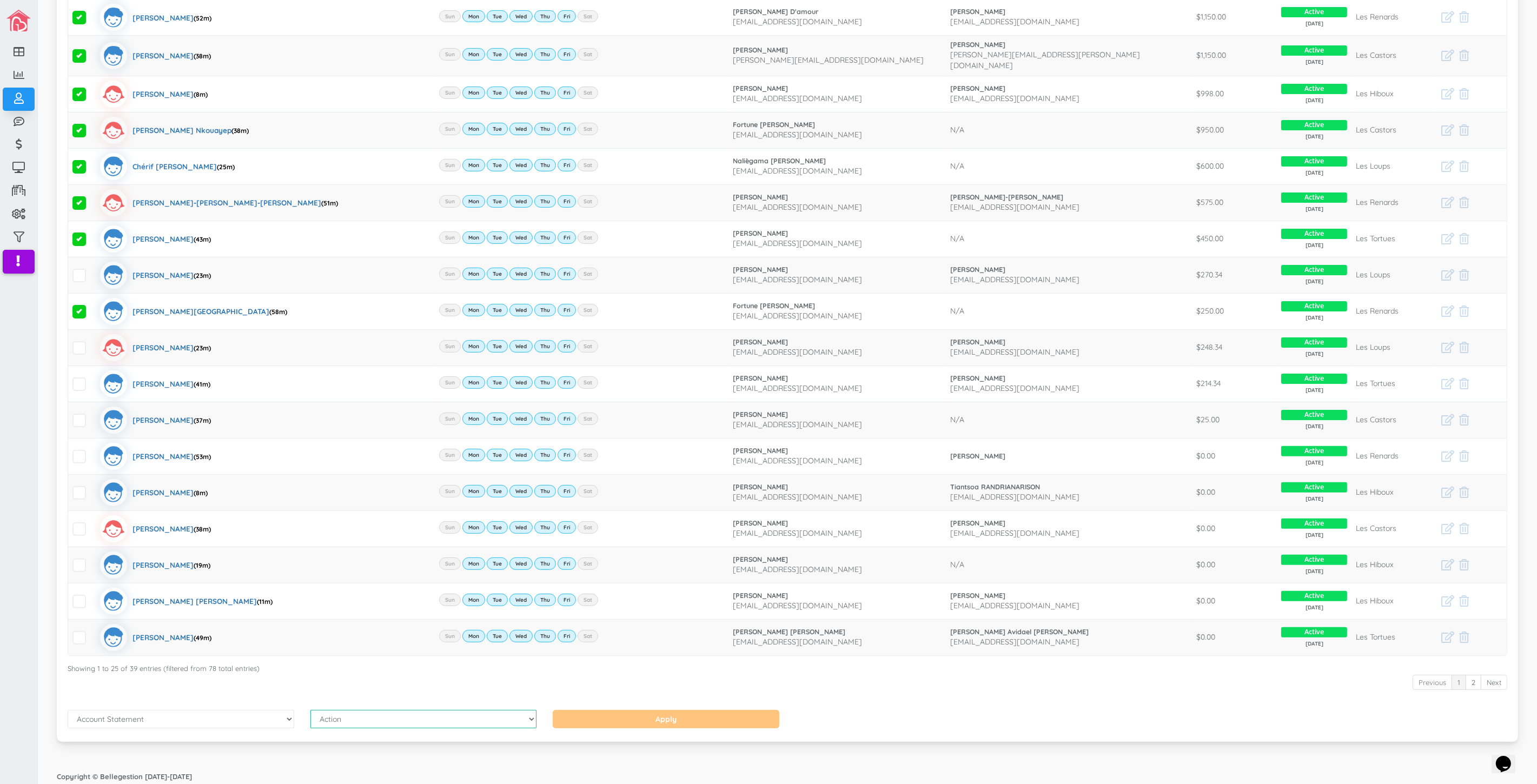
click at [310, 710] on select "Action Send Email View Download" at bounding box center [424, 719] width 226 height 18
click at [610, 718] on input "Apply" at bounding box center [666, 719] width 226 height 18
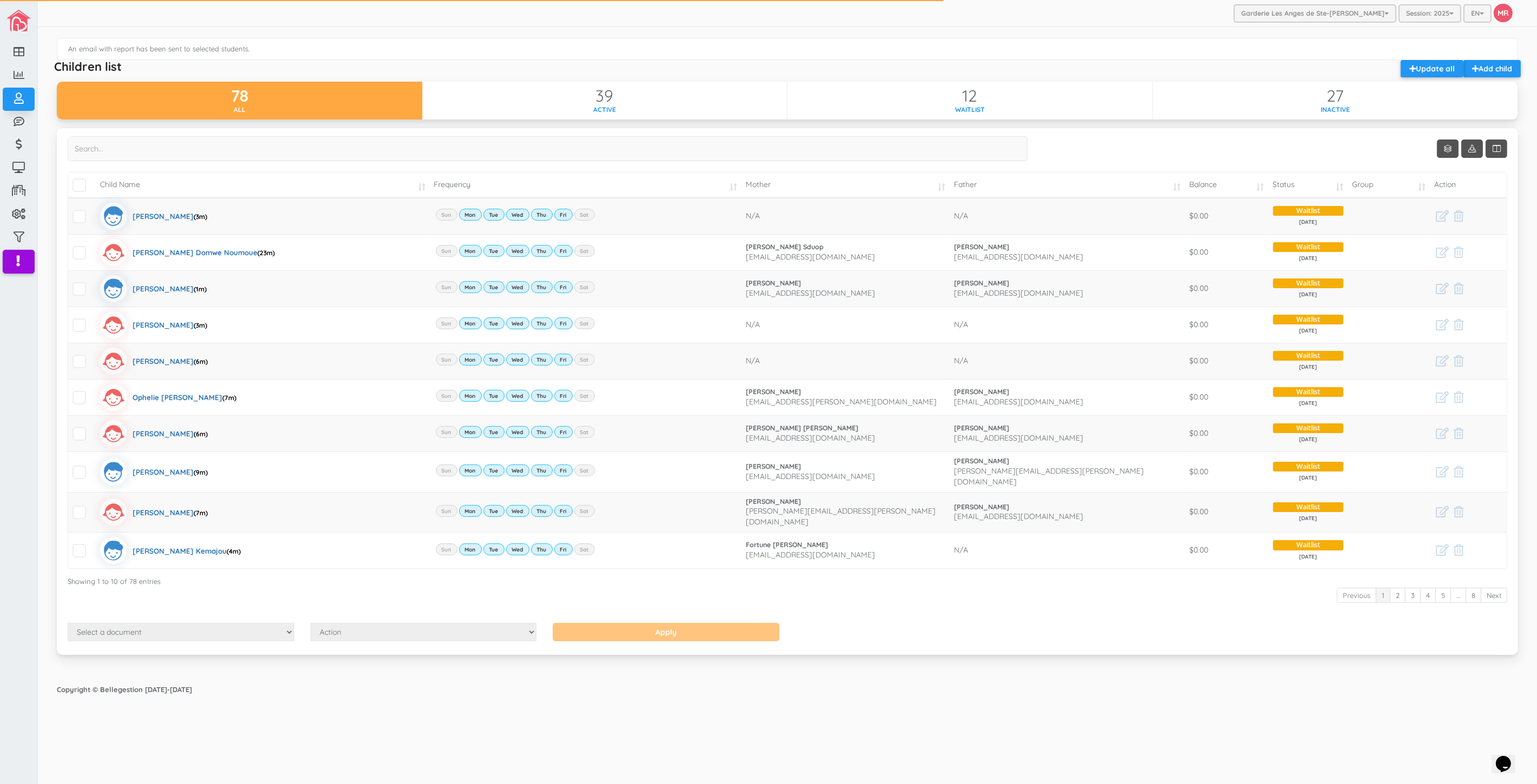
click at [1241, 650] on div "Show Columns Child Name Email Frequency Mother Father Appartment House [GEOGRAP…" at bounding box center [787, 398] width 1477 height 540
